Goal: Information Seeking & Learning: Learn about a topic

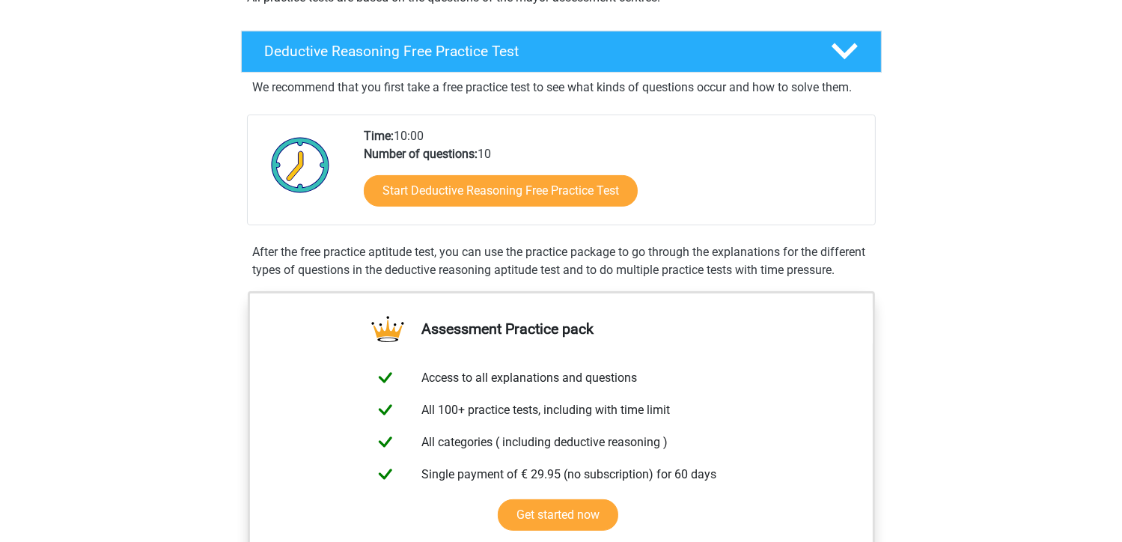
scroll to position [321, 0]
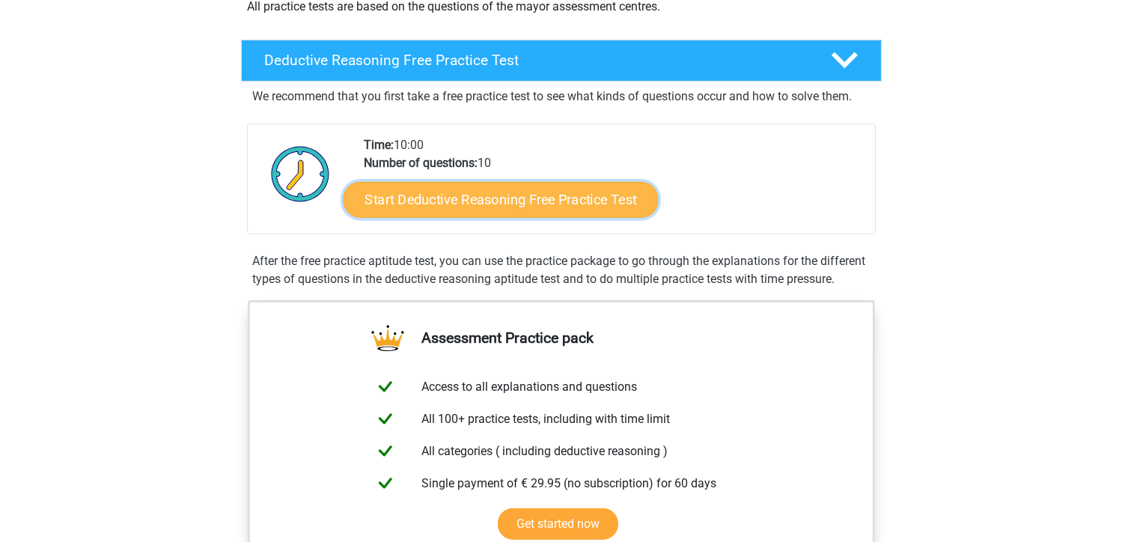
click at [489, 201] on link "Start Deductive Reasoning Free Practice Test" at bounding box center [500, 199] width 315 height 36
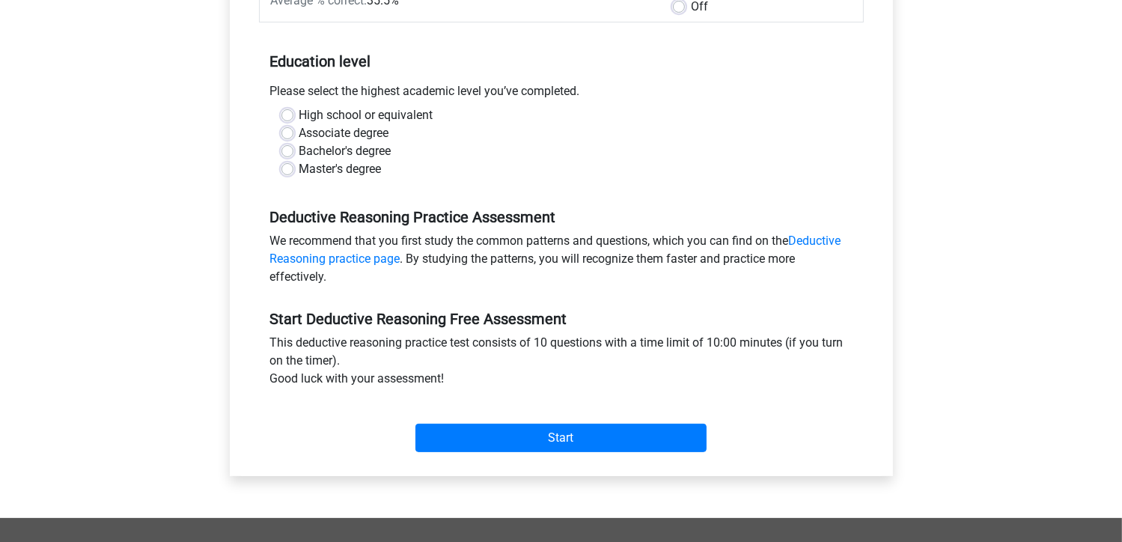
scroll to position [275, 0]
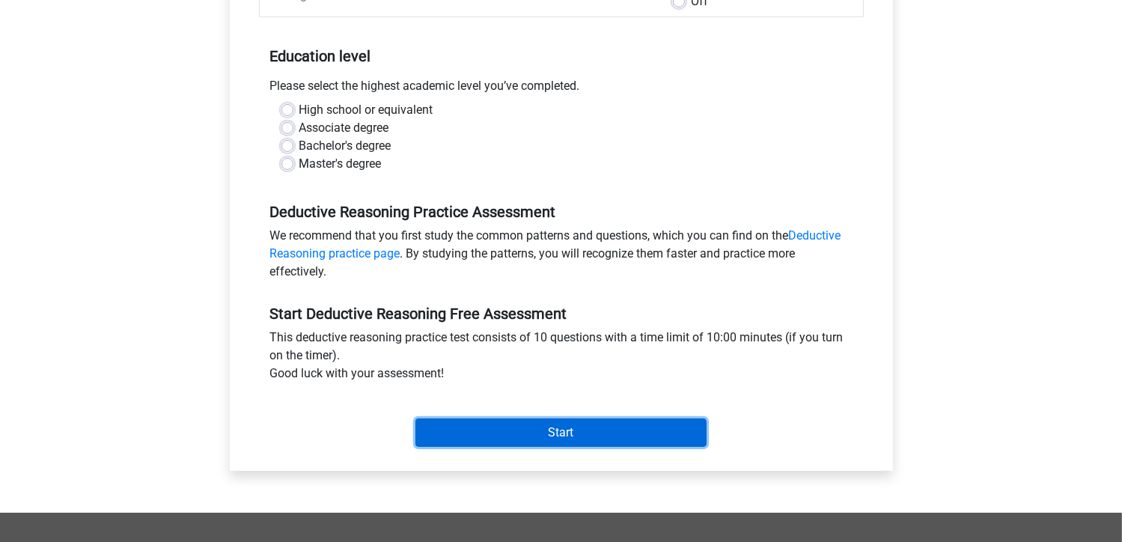
click at [537, 430] on input "Start" at bounding box center [560, 432] width 291 height 28
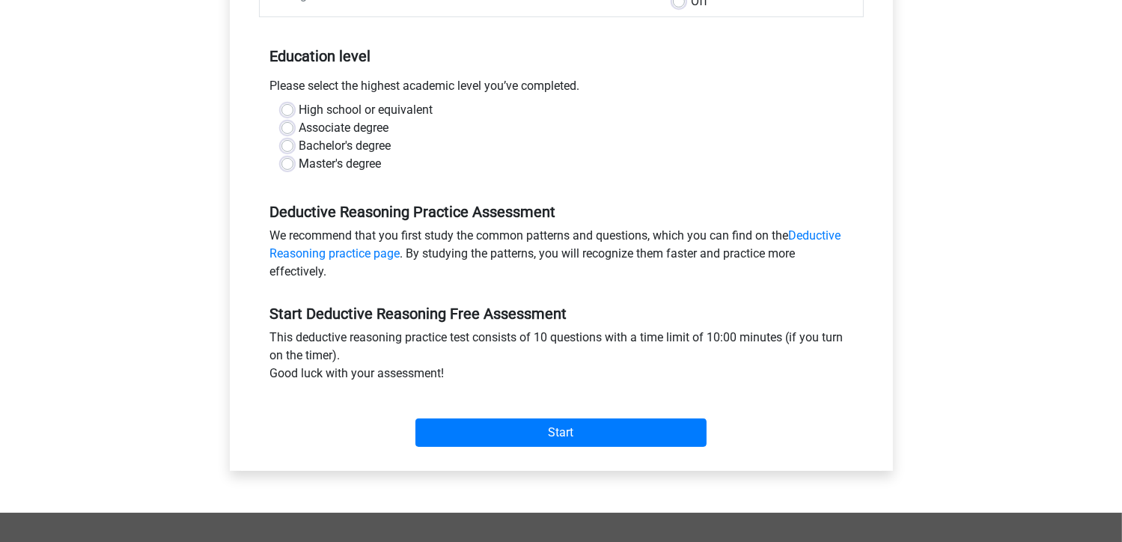
click at [504, 160] on div "Master's degree" at bounding box center [561, 164] width 560 height 18
click at [299, 146] on label "Bachelor's degree" at bounding box center [345, 146] width 92 height 18
click at [287, 146] on input "Bachelor's degree" at bounding box center [287, 144] width 12 height 15
radio input "true"
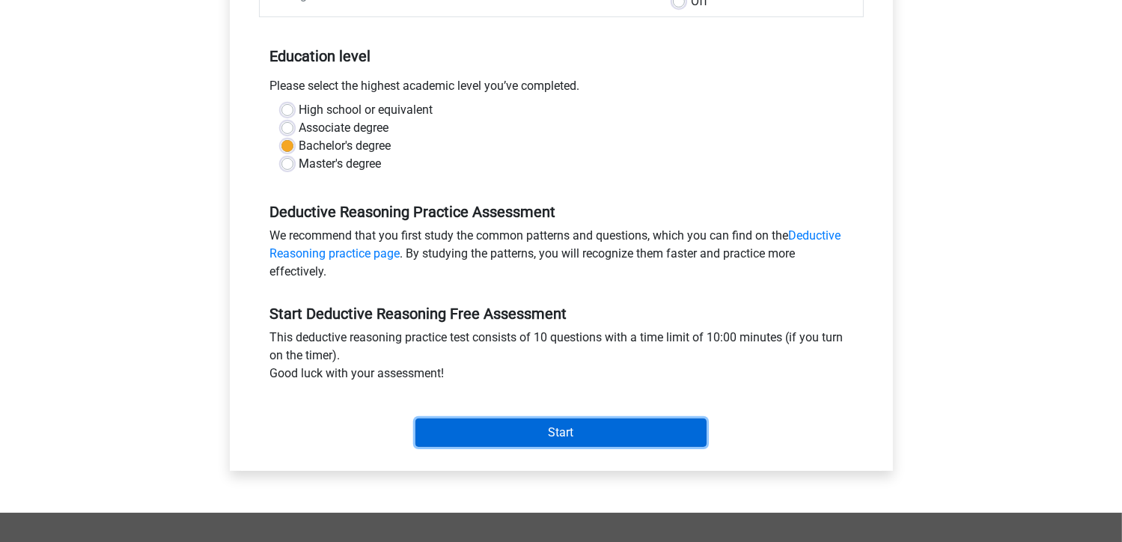
click at [564, 436] on input "Start" at bounding box center [560, 432] width 291 height 28
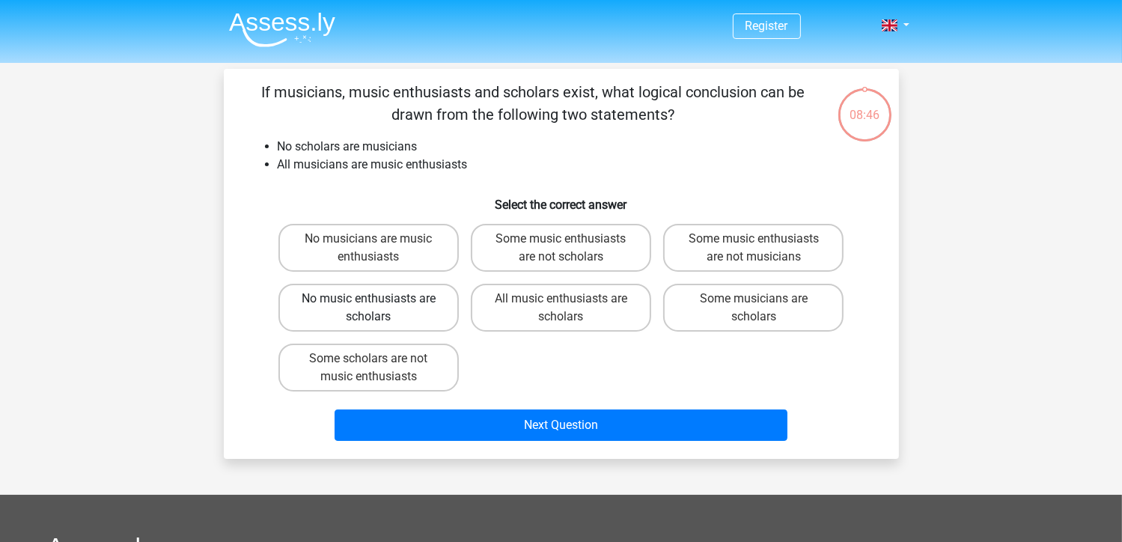
click at [416, 323] on label "No music enthusiasts are scholars" at bounding box center [368, 308] width 180 height 48
click at [378, 308] on input "No music enthusiasts are scholars" at bounding box center [373, 304] width 10 height 10
radio input "true"
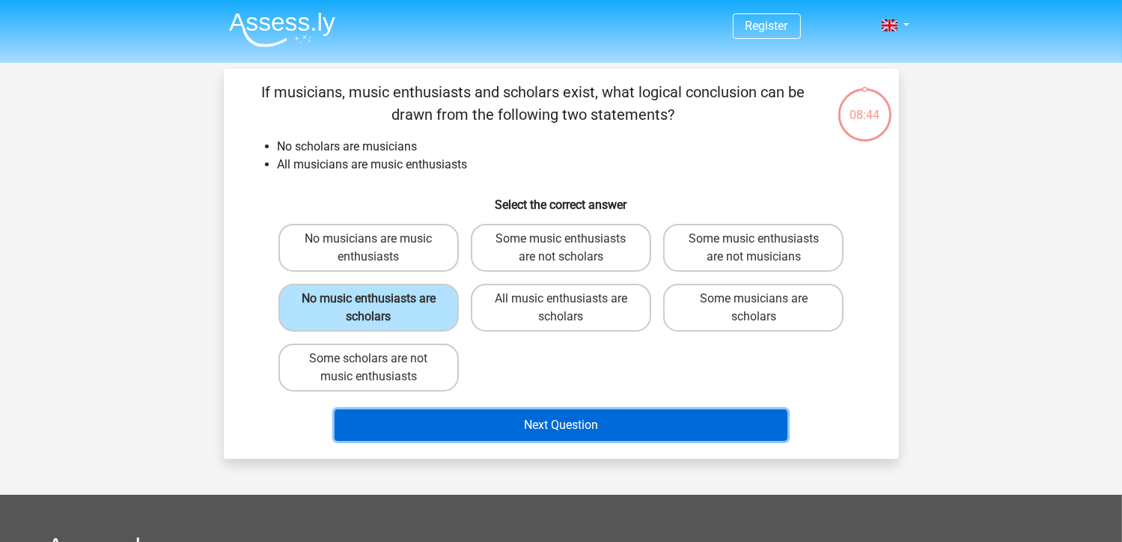
click at [544, 418] on button "Next Question" at bounding box center [560, 424] width 453 height 31
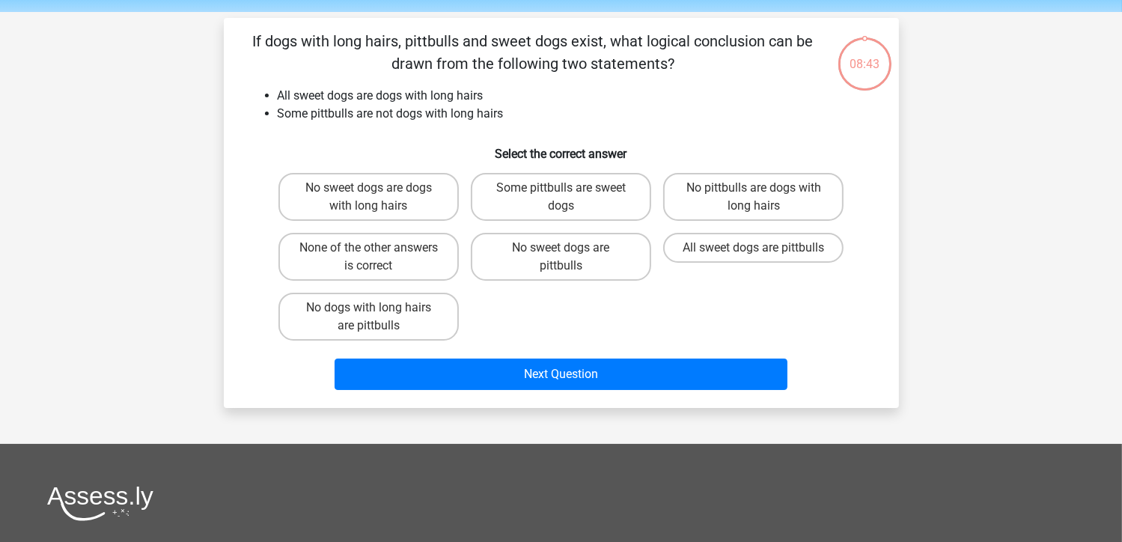
scroll to position [69, 0]
